Goal: Transaction & Acquisition: Purchase product/service

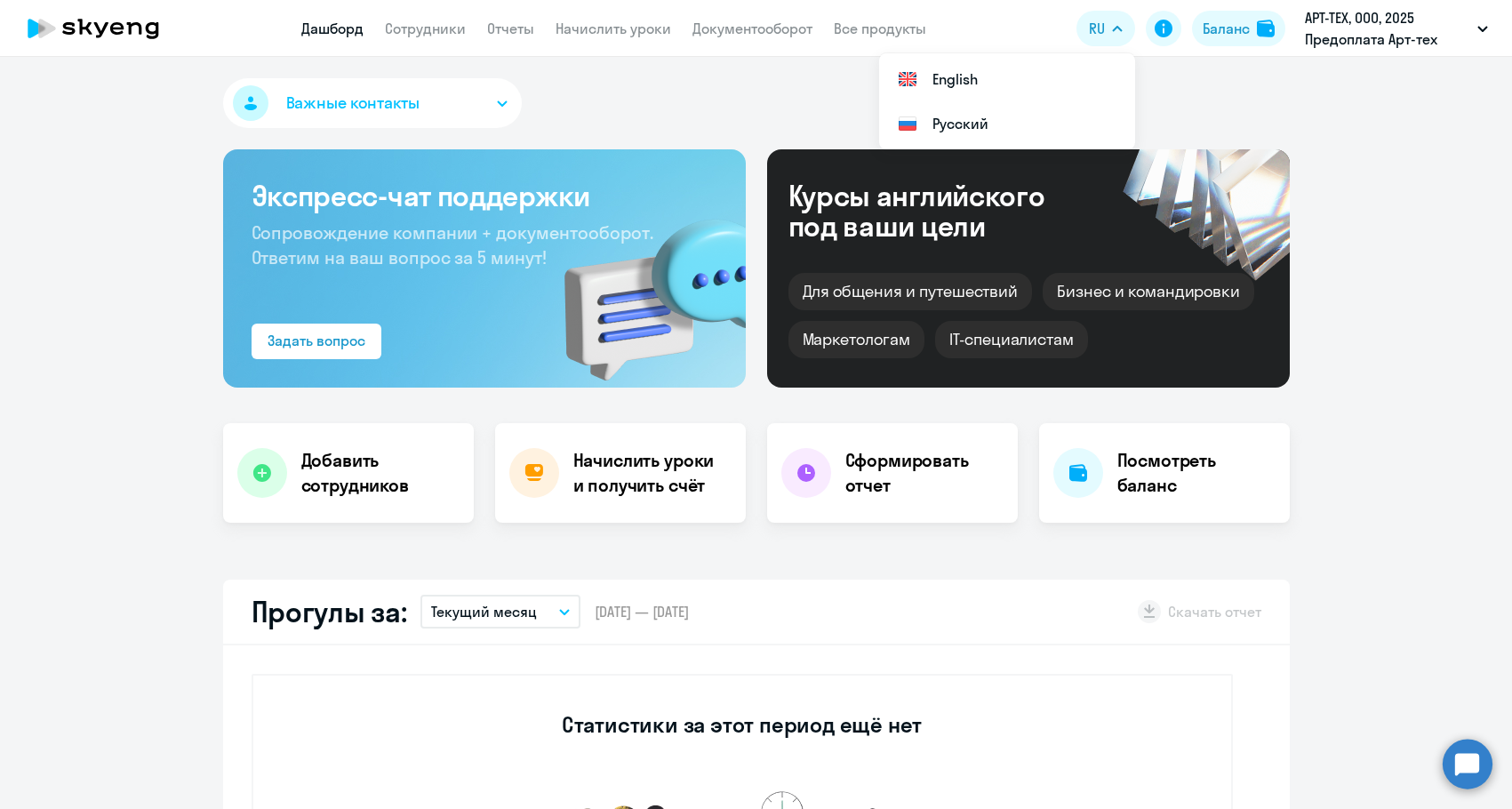
click at [1280, 27] on button "Баланс" at bounding box center [1240, 28] width 93 height 35
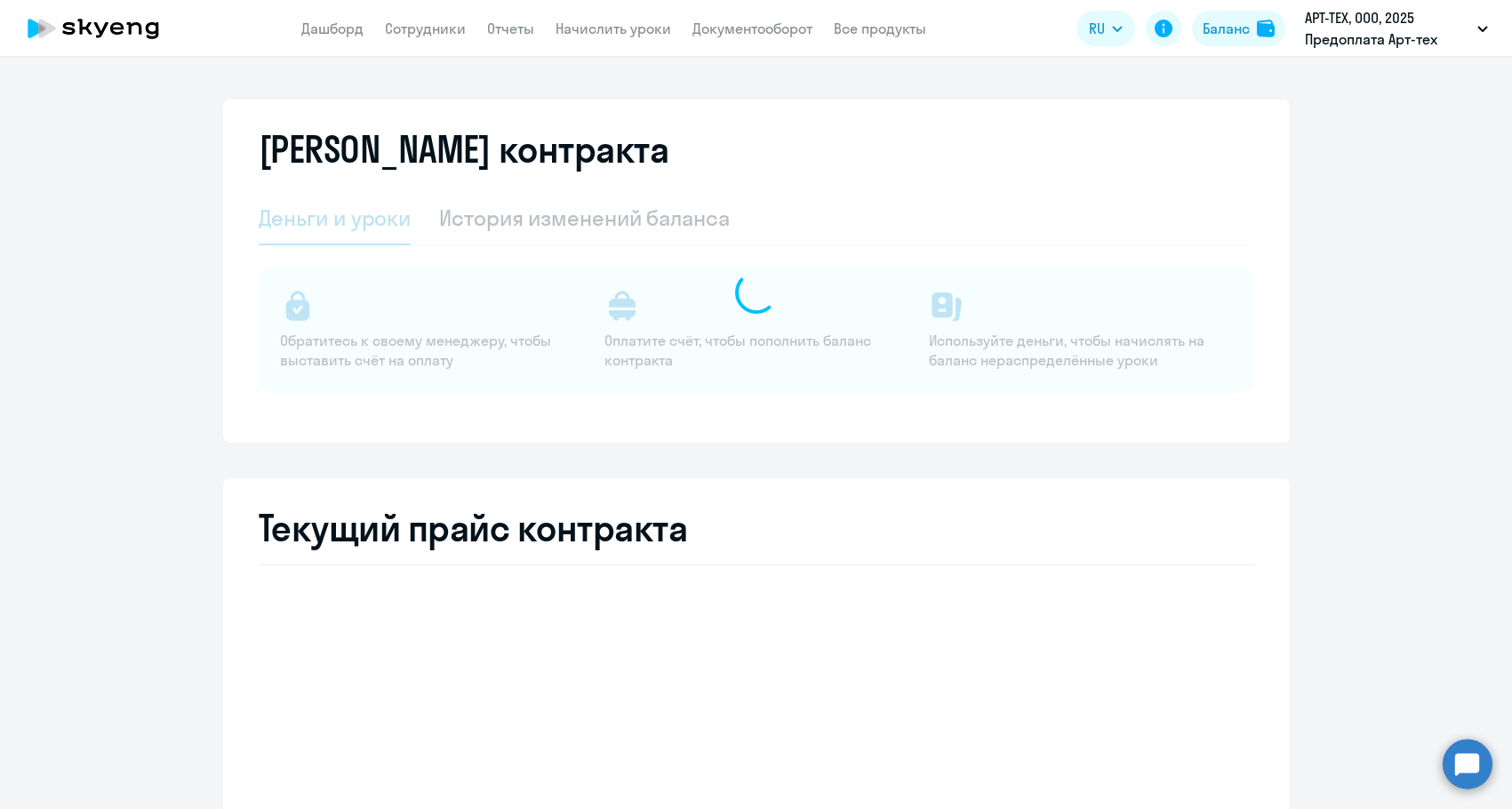
select select "english_adult_not_native_speaker"
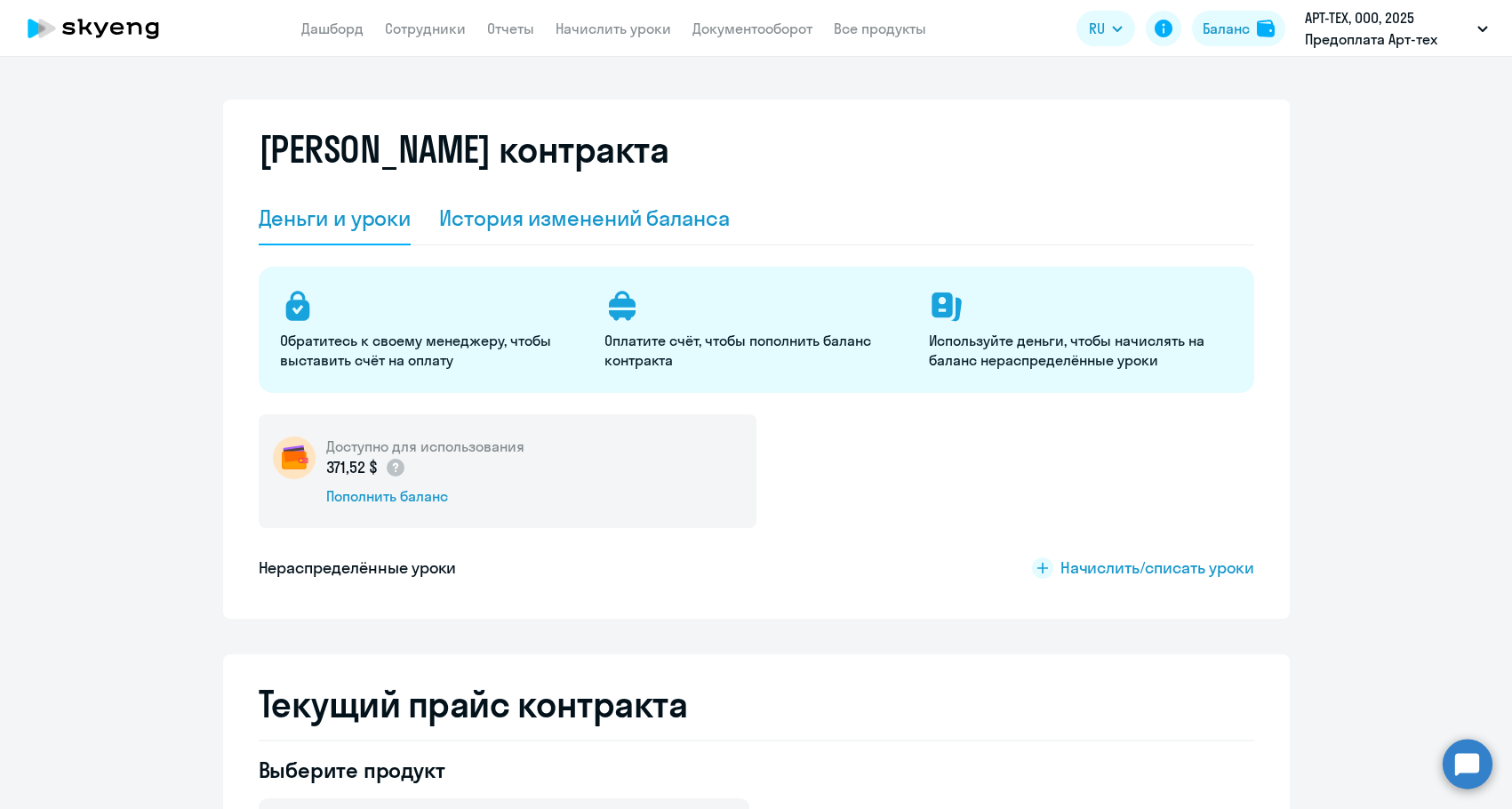
click at [561, 224] on div "История изменений баланса" at bounding box center [584, 218] width 291 height 29
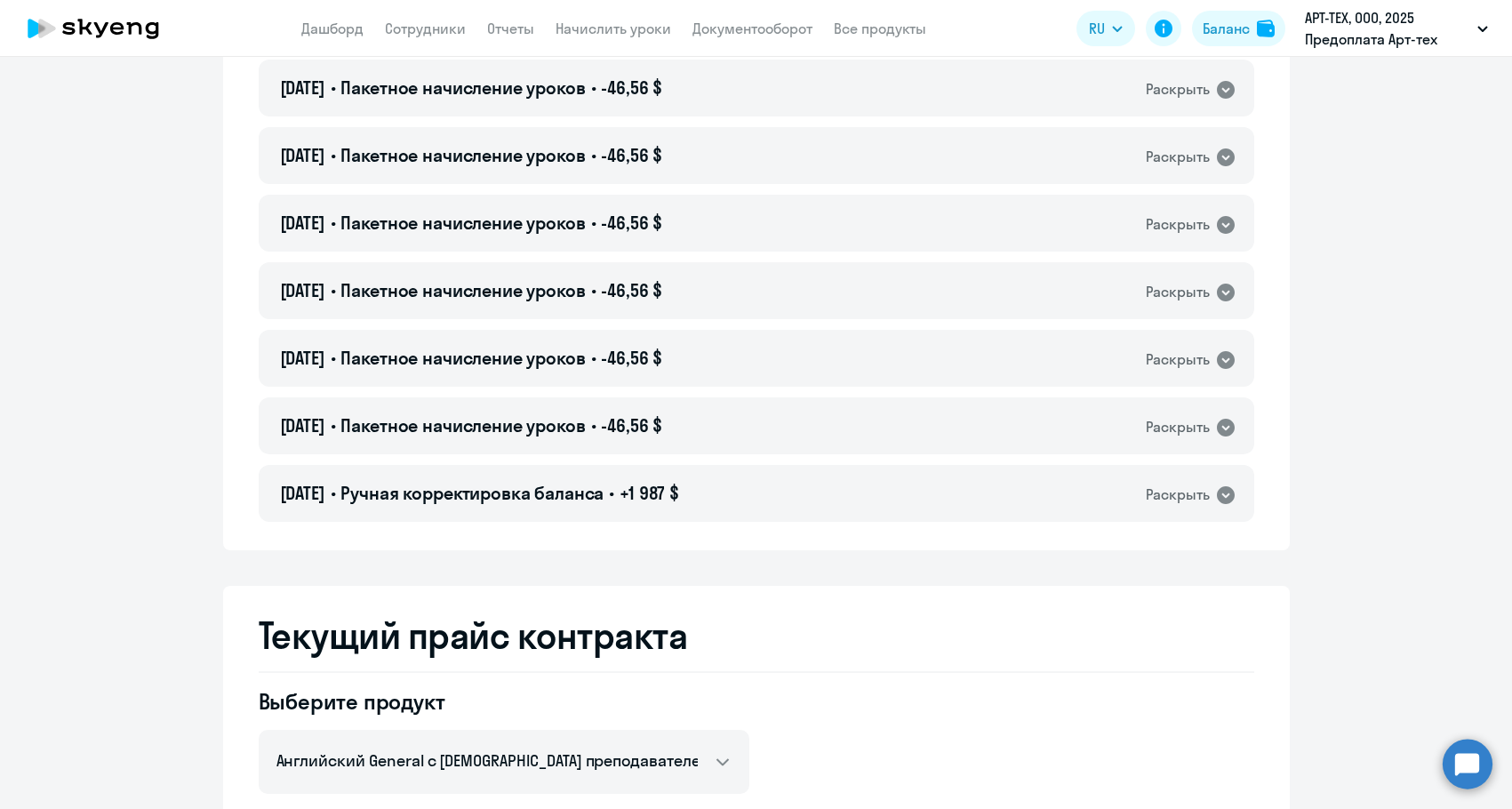
scroll to position [2757, 0]
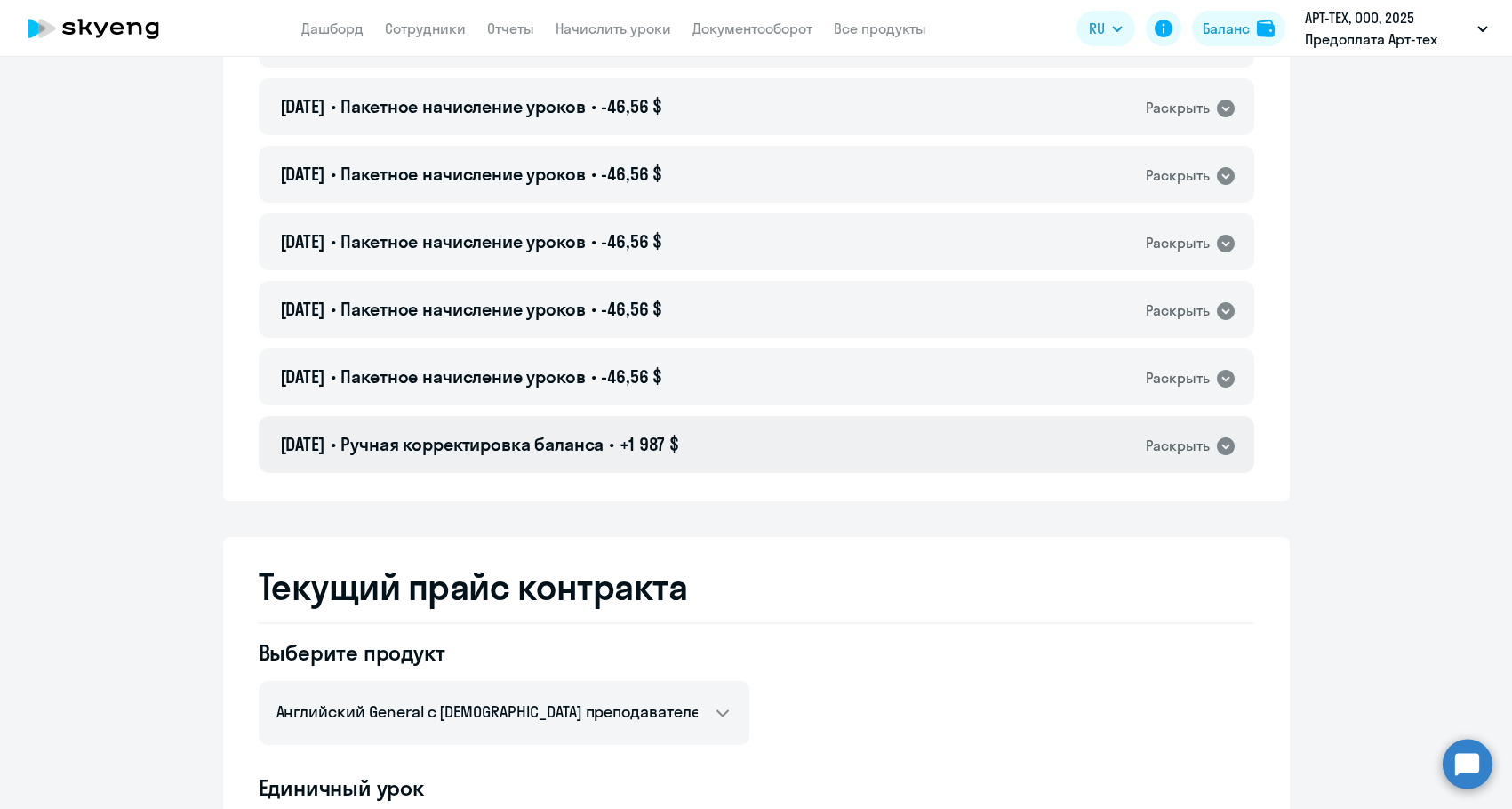
click at [416, 441] on span "Ручная корректировка баланса" at bounding box center [472, 443] width 263 height 22
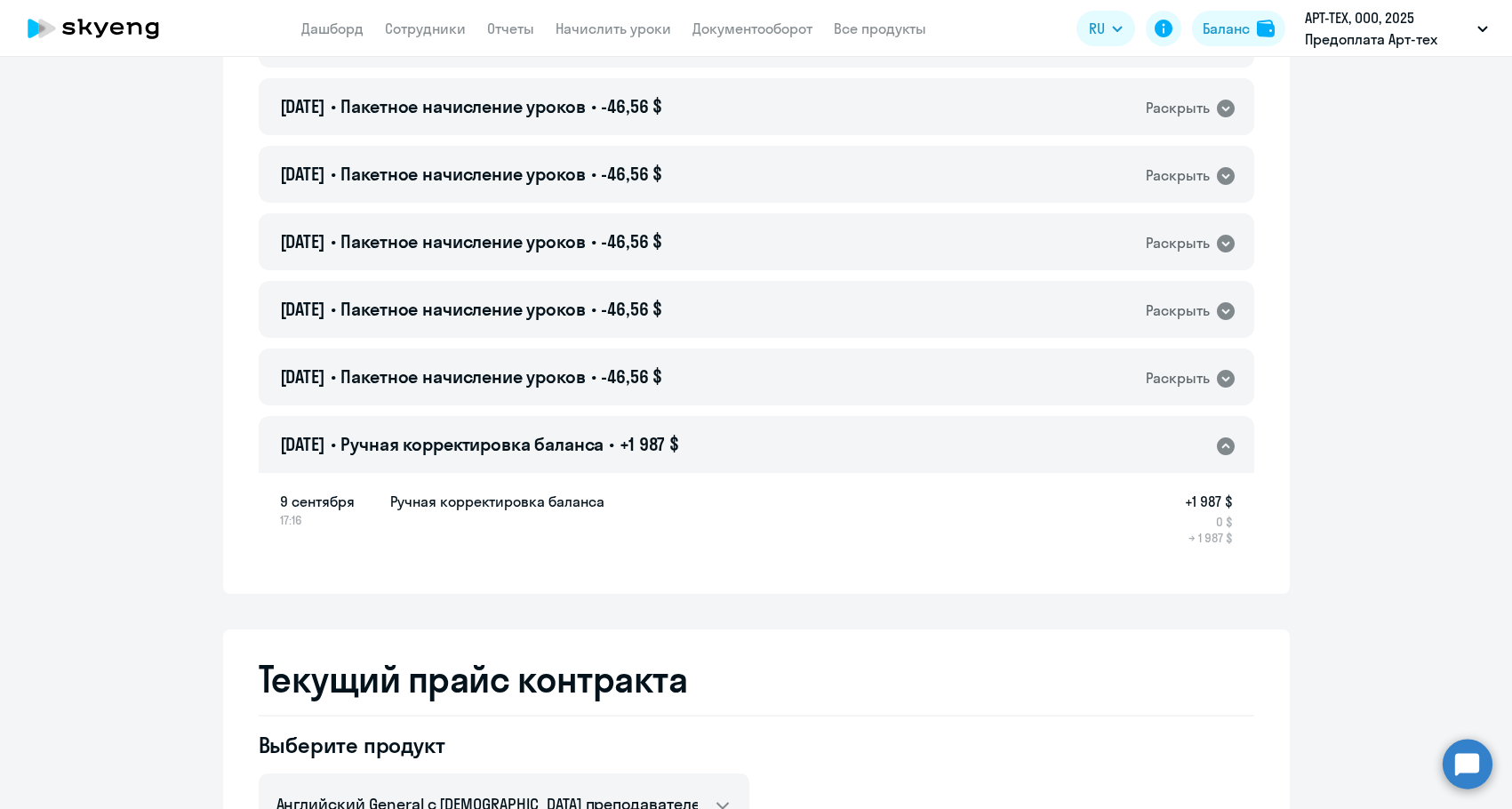
click at [416, 441] on span "Ручная корректировка баланса" at bounding box center [472, 443] width 263 height 22
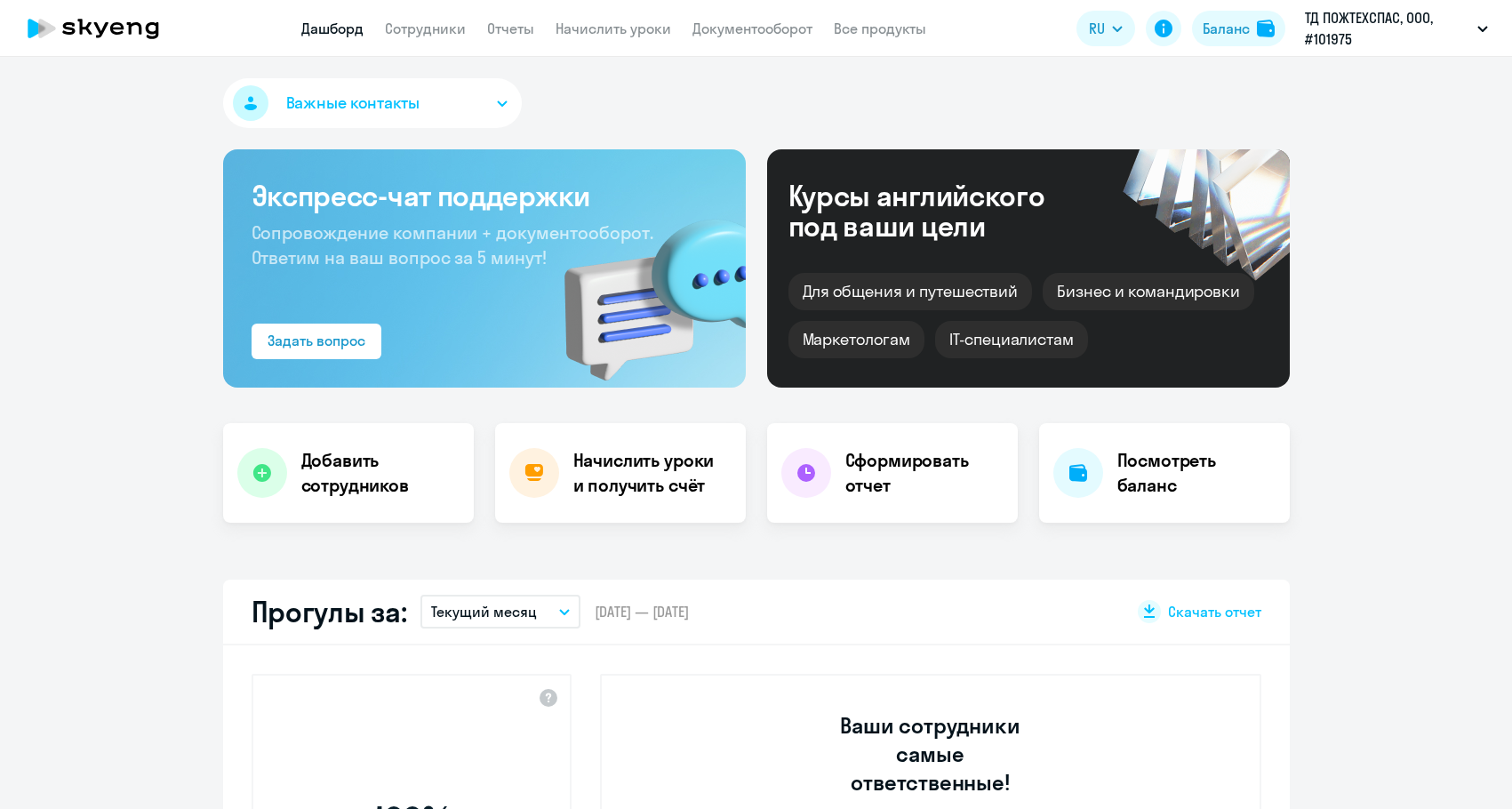
select select "30"
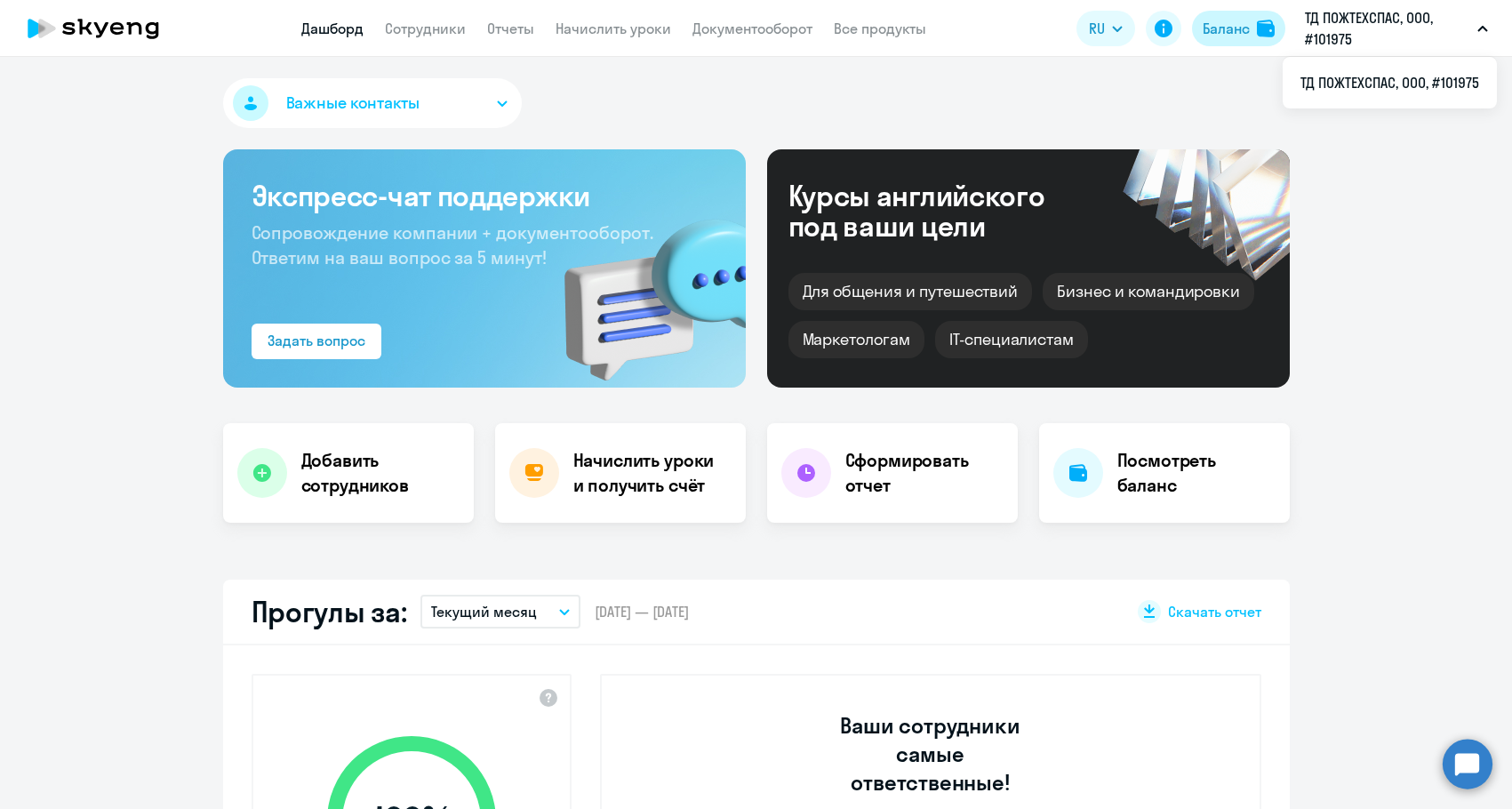
click at [1270, 21] on img at bounding box center [1266, 29] width 18 height 18
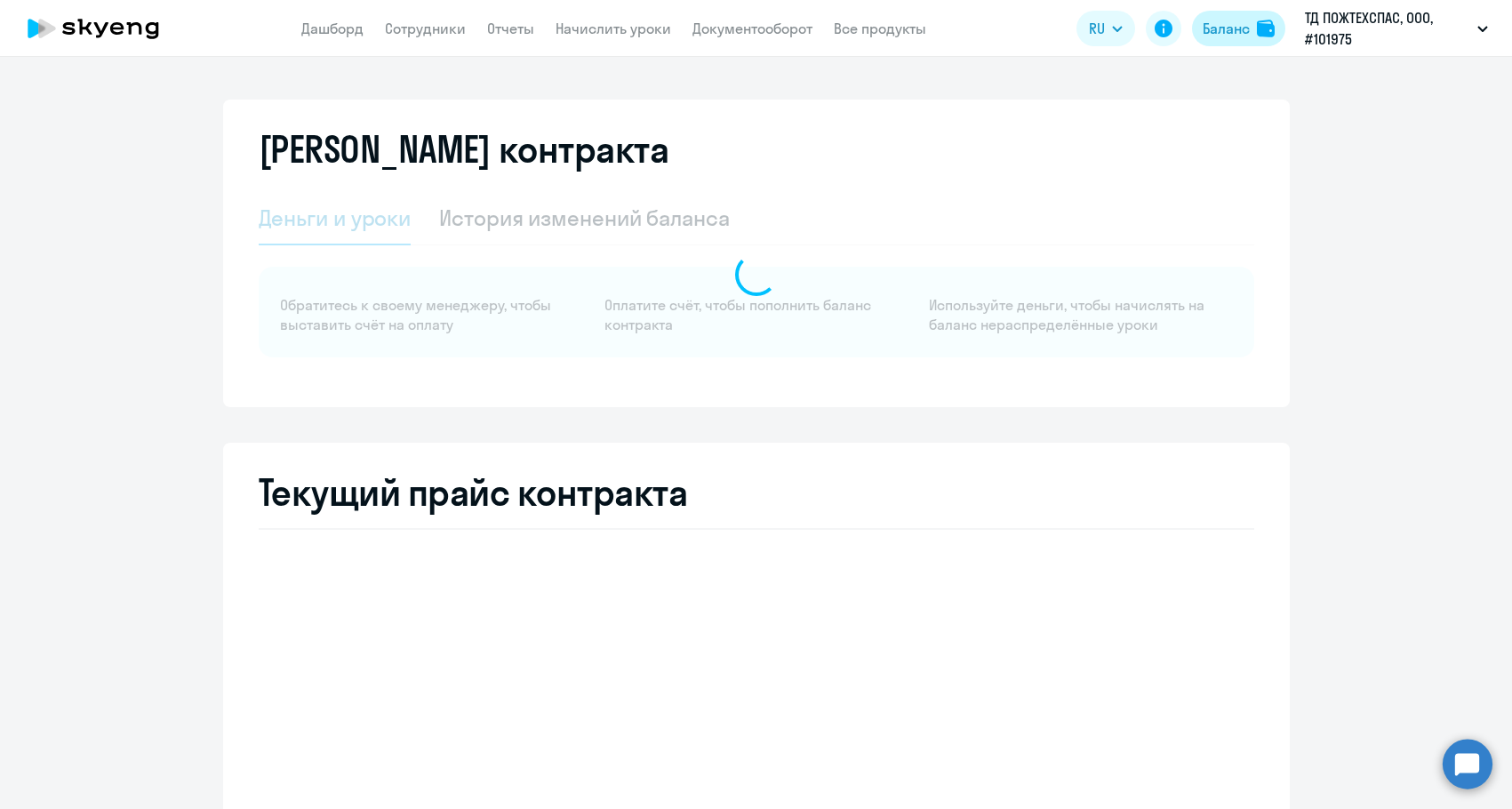
click at [1260, 26] on img at bounding box center [1266, 29] width 18 height 18
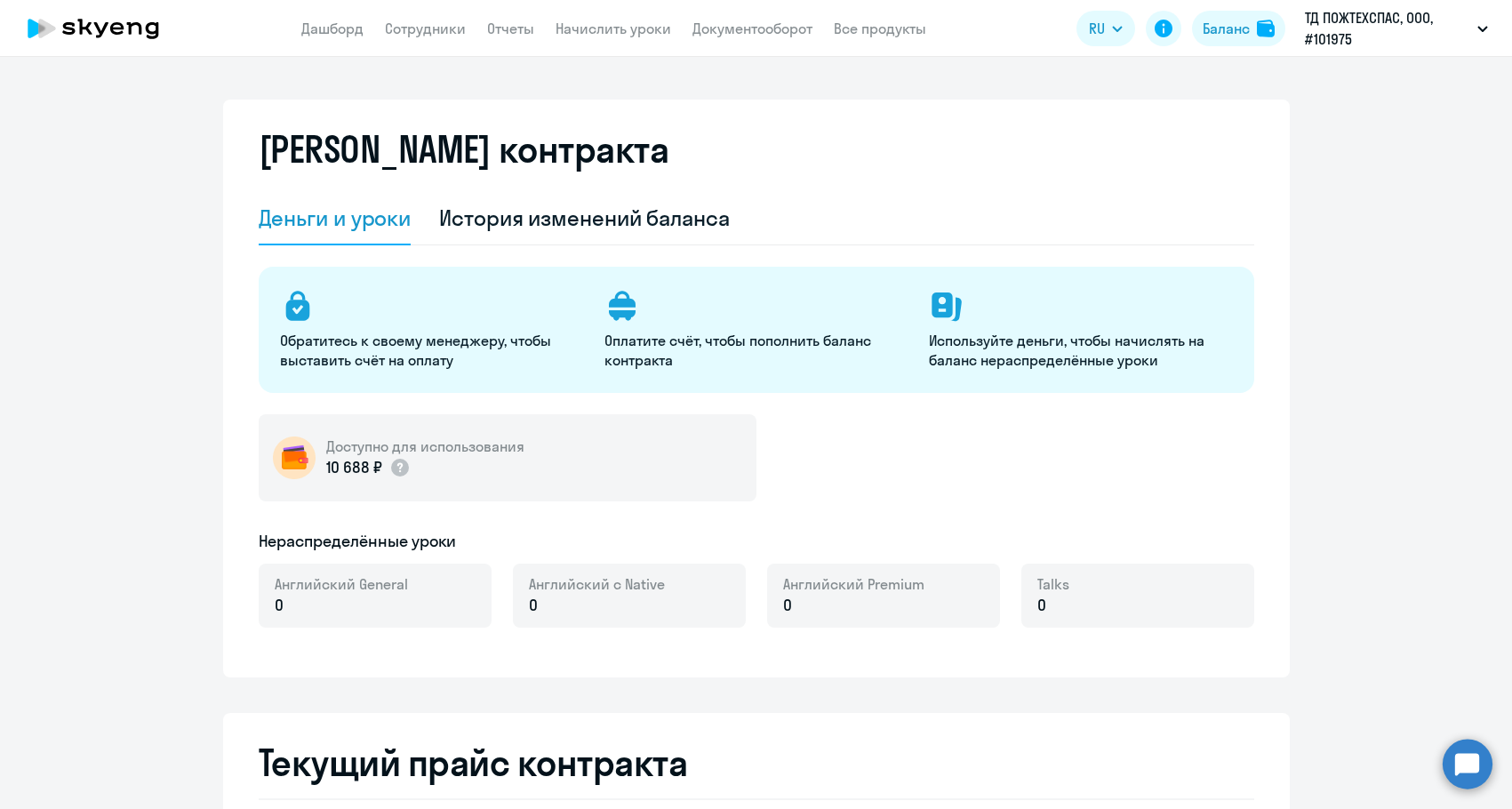
select select "english_adult_not_native_speaker"
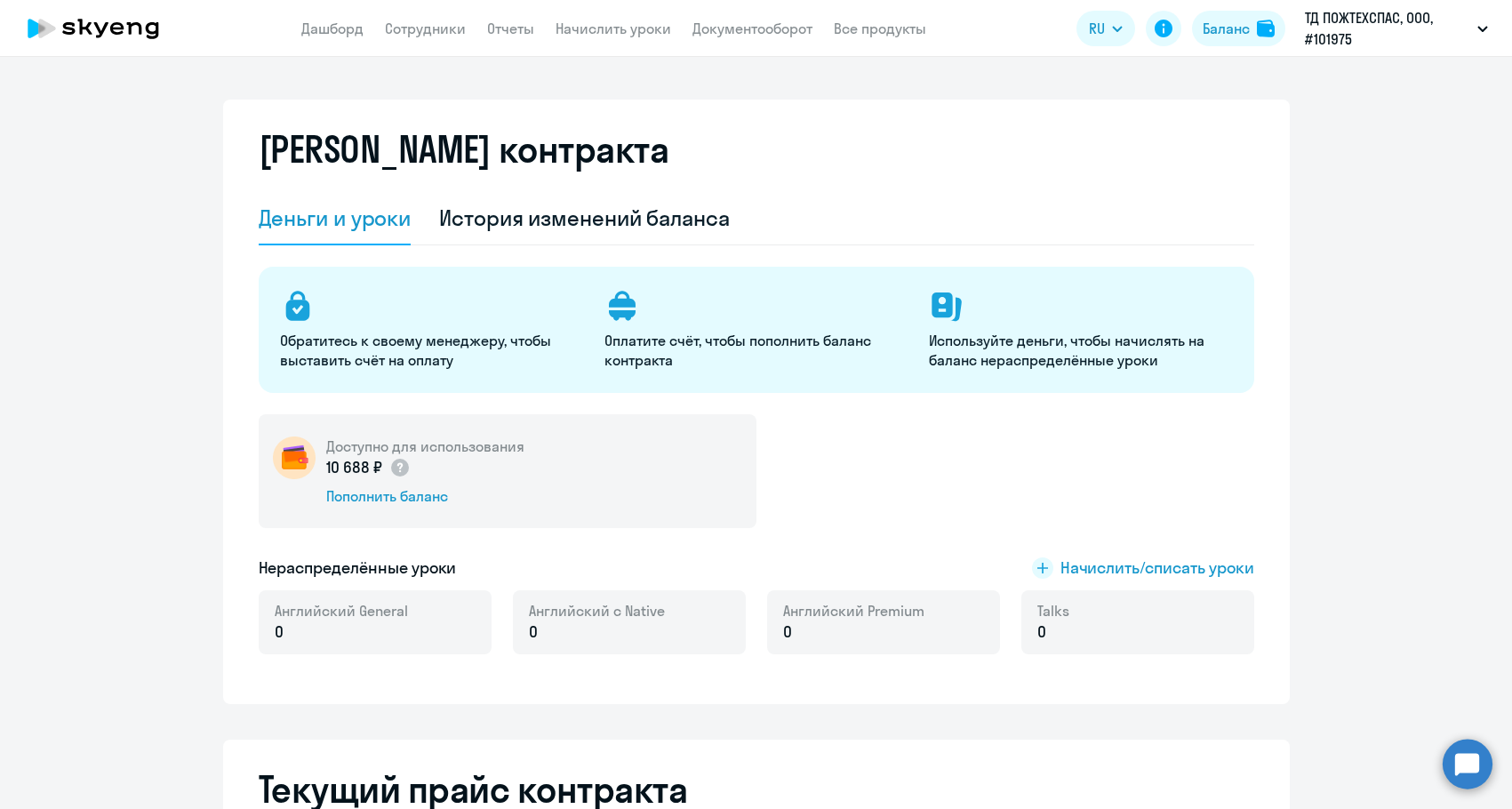
click at [373, 463] on p "10 688 ₽" at bounding box center [370, 468] width 86 height 23
click at [356, 497] on div "Пополнить баланс" at bounding box center [426, 496] width 198 height 20
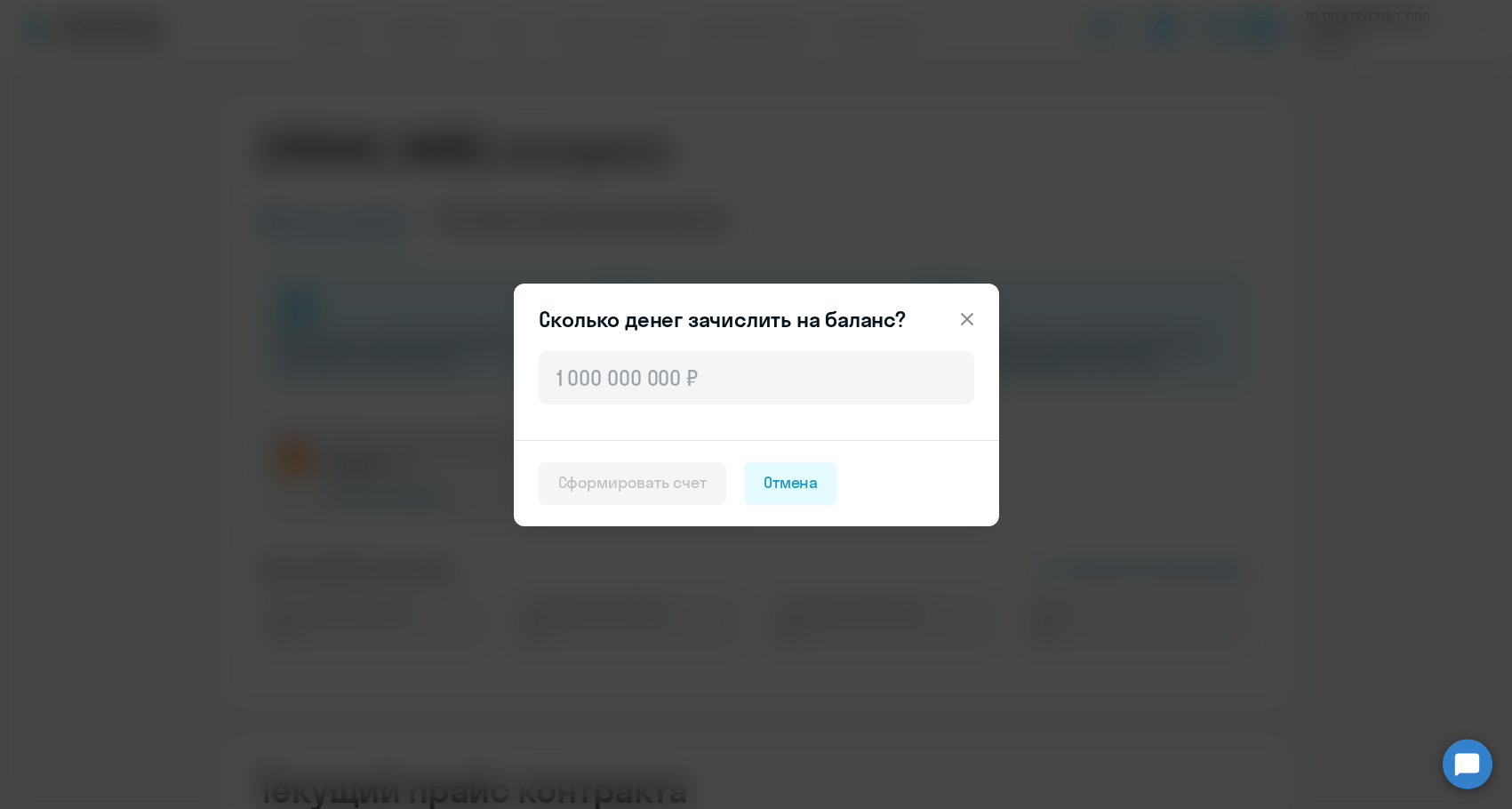
click at [783, 336] on div "Сколько денег зачислить на баланс? Сформировать счет Отмена" at bounding box center [756, 405] width 486 height 243
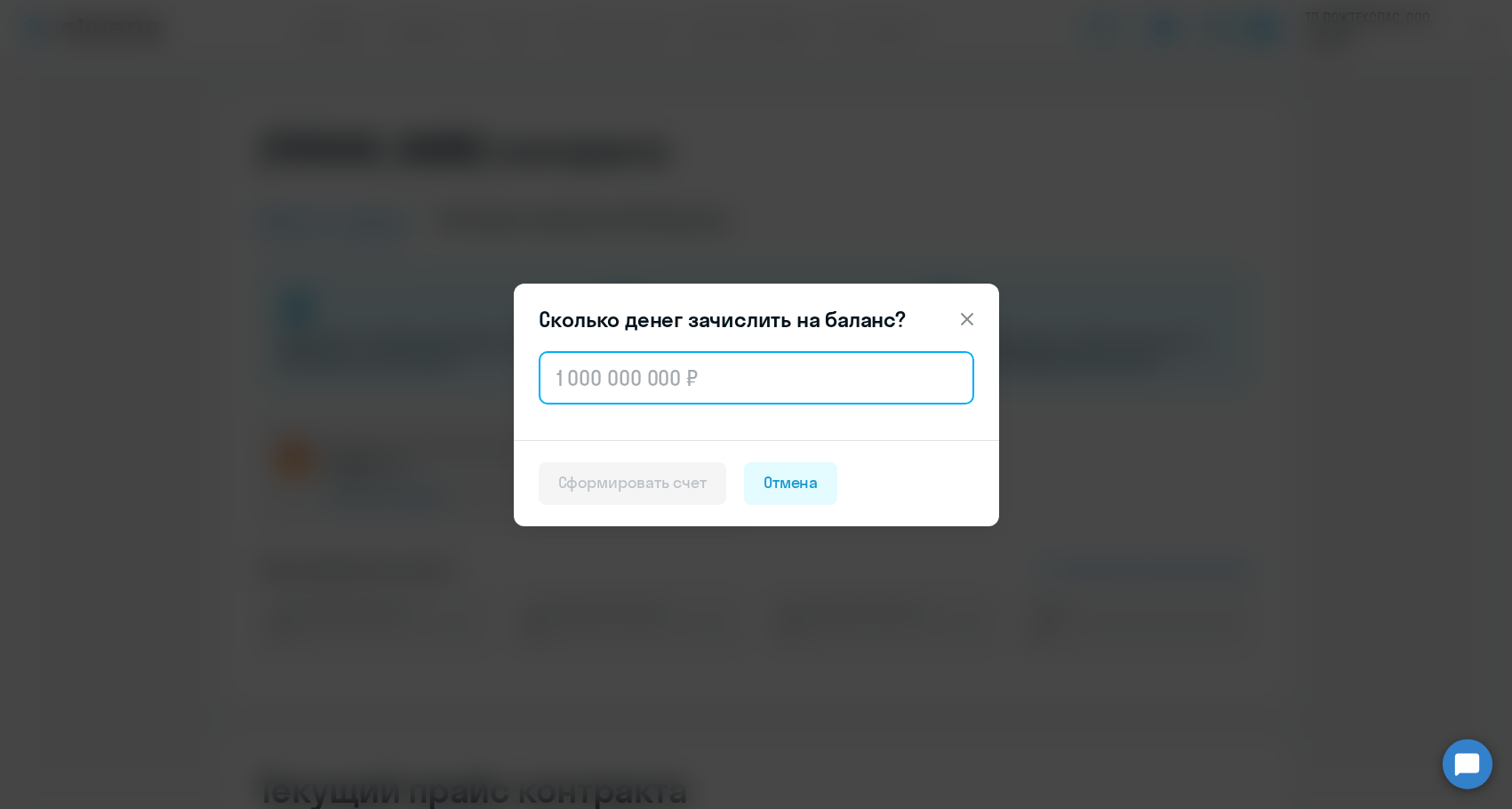
click at [771, 380] on input "text" at bounding box center [756, 378] width 435 height 53
paste input "54 720"
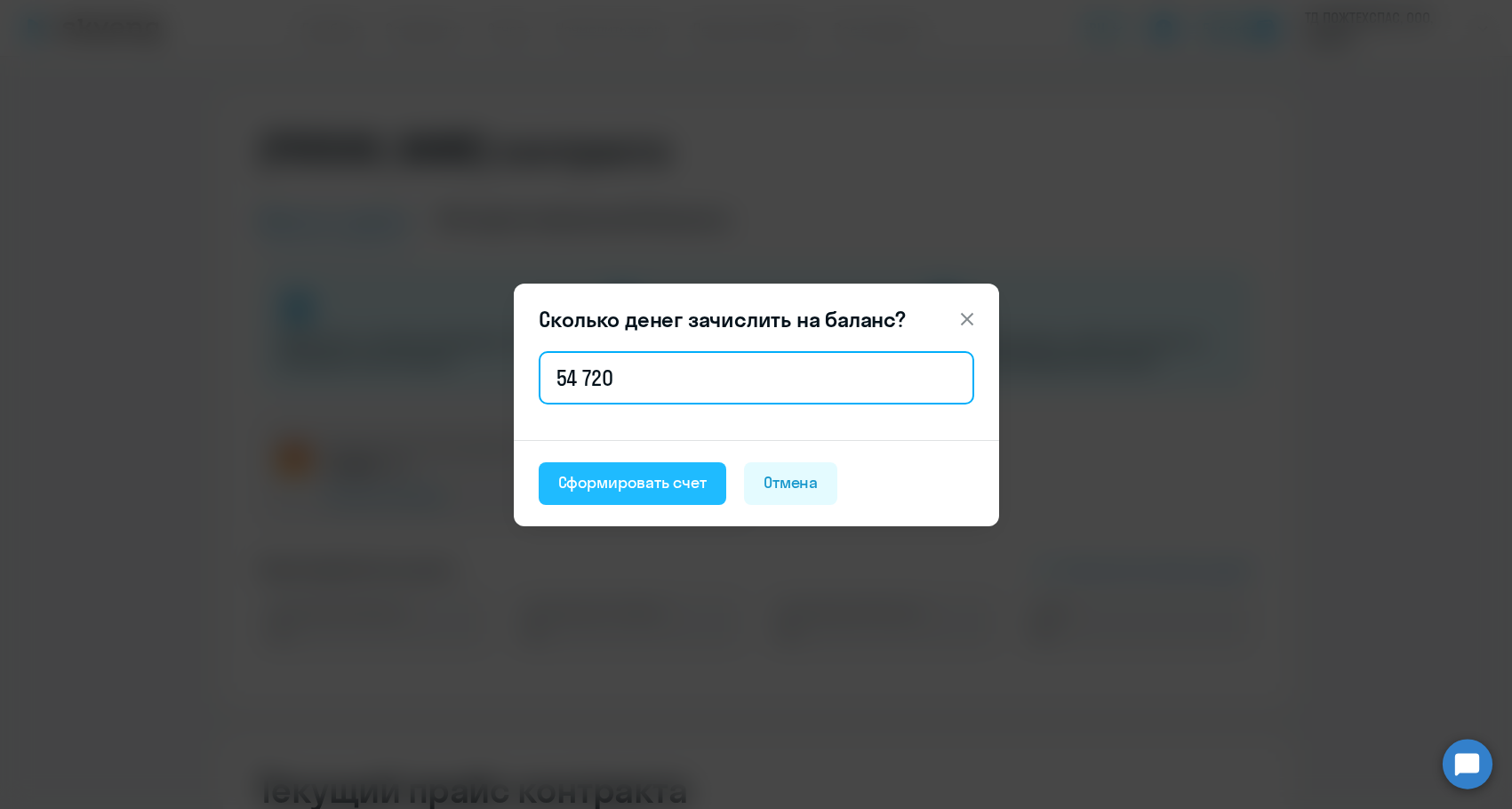
type input "54 720"
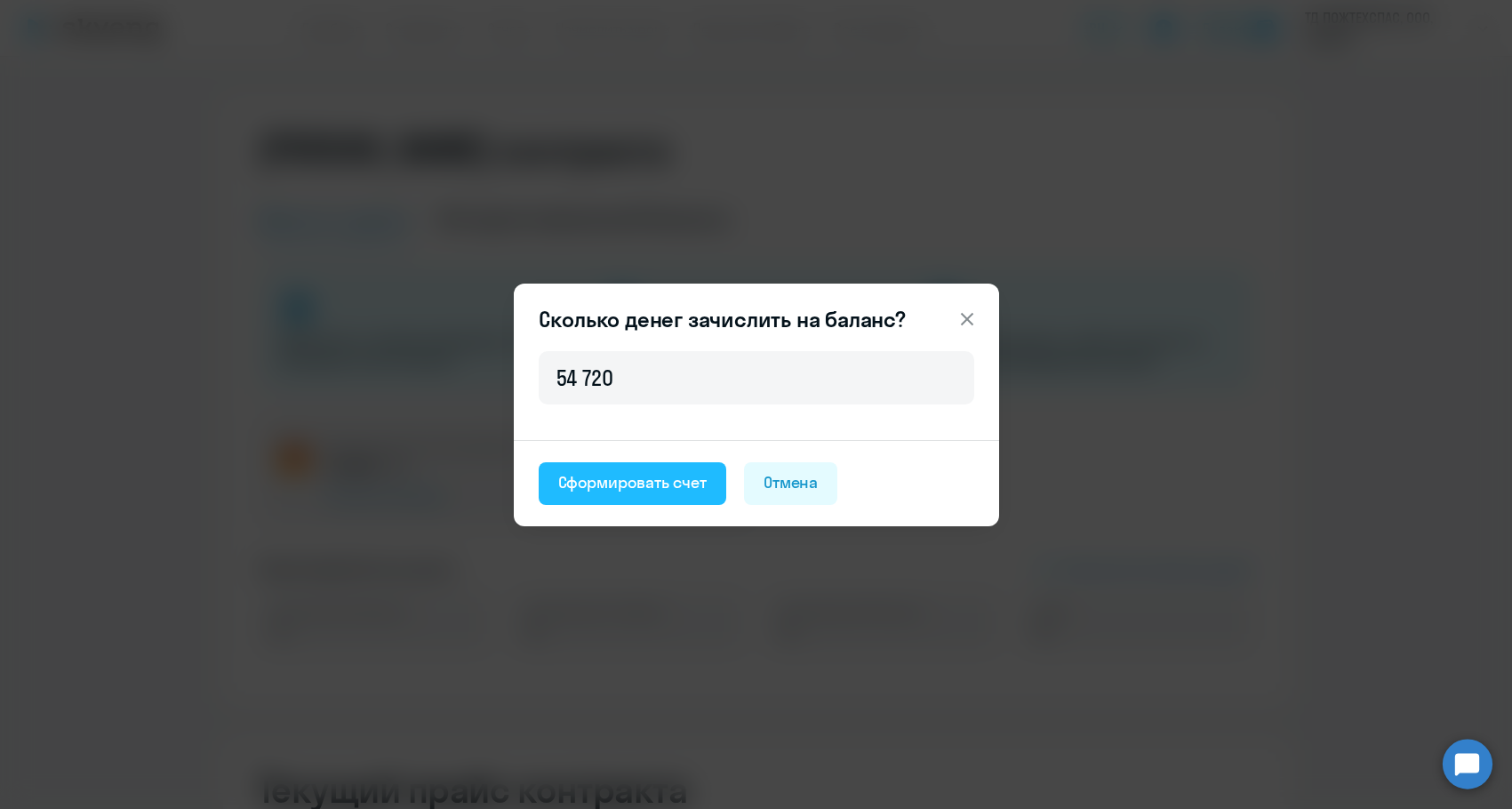
click at [635, 473] on div "Сформировать счет" at bounding box center [633, 483] width 149 height 23
